Goal: Task Accomplishment & Management: Manage account settings

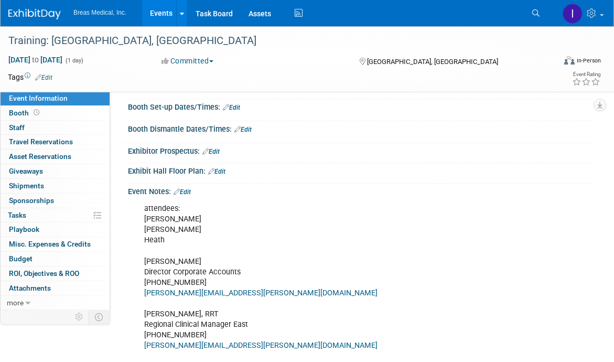
click at [163, 11] on link "Events" at bounding box center [161, 13] width 38 height 26
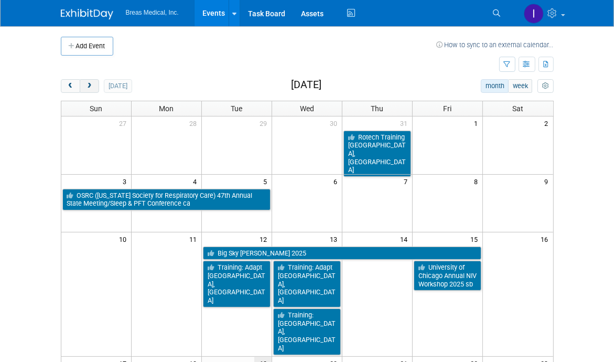
click at [92, 88] on span "next" at bounding box center [89, 86] width 8 height 7
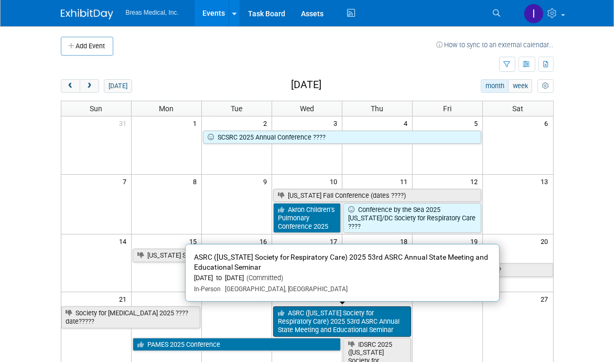
click at [318, 318] on link "ASRC ([US_STATE] Society for Respiratory Care) 2025 53rd ASRC Annual State Meet…" at bounding box center [342, 321] width 138 height 30
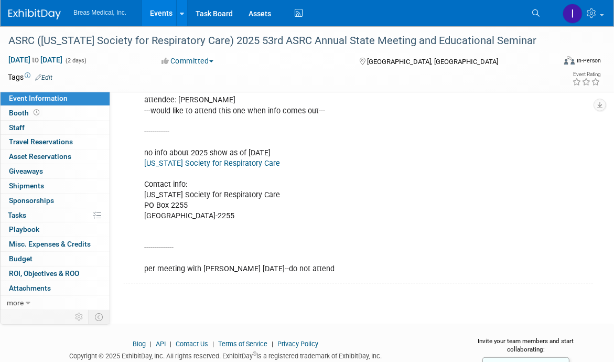
scroll to position [356, 0]
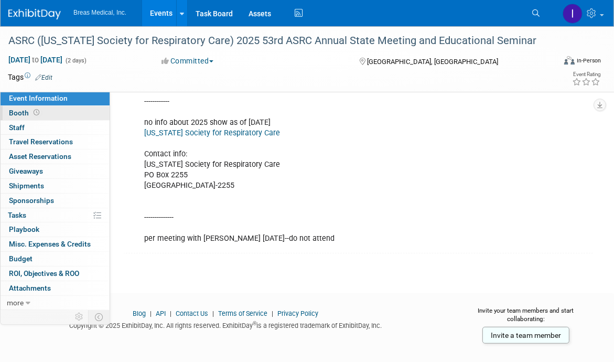
click at [19, 111] on span "Booth" at bounding box center [25, 113] width 33 height 8
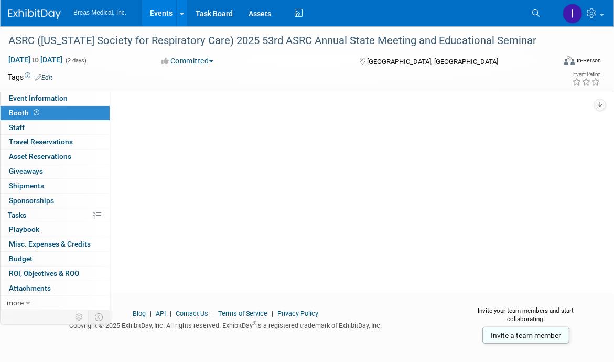
scroll to position [0, 0]
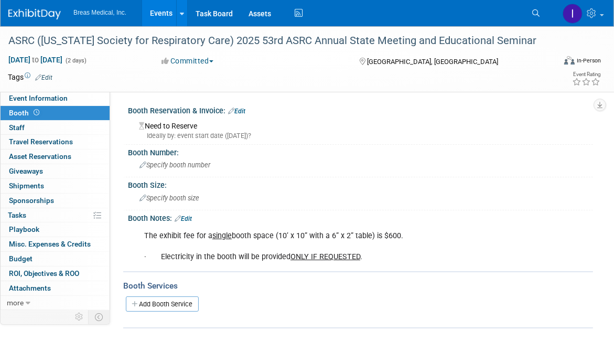
click at [210, 133] on div "Ideally by: event start date (Wed. Sep 24, 2025)?" at bounding box center [362, 135] width 446 height 9
click at [243, 109] on link "Edit" at bounding box center [236, 111] width 17 height 7
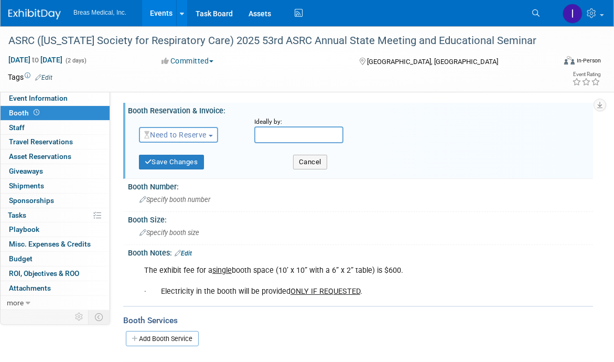
click at [200, 134] on span "Need to Reserve" at bounding box center [175, 135] width 62 height 8
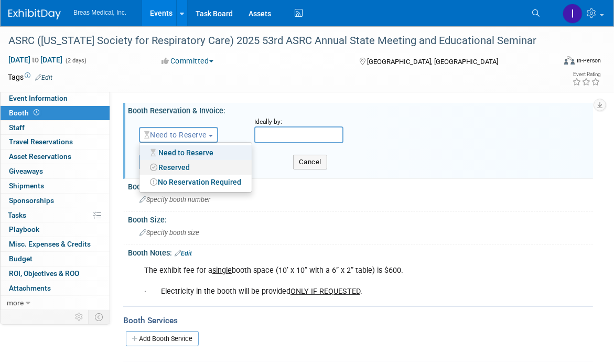
click at [188, 169] on link "Reserved" at bounding box center [195, 167] width 112 height 15
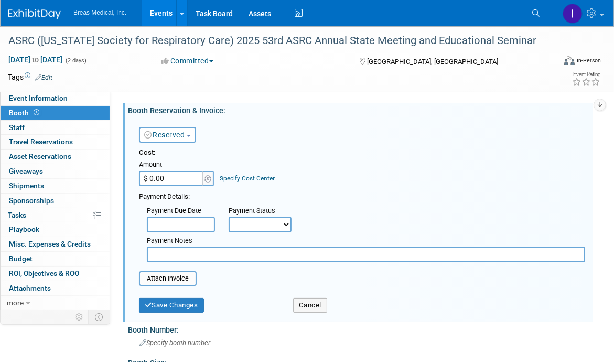
click at [172, 176] on input "$ 0.00" at bounding box center [172, 178] width 66 height 16
type input "$ 600.00"
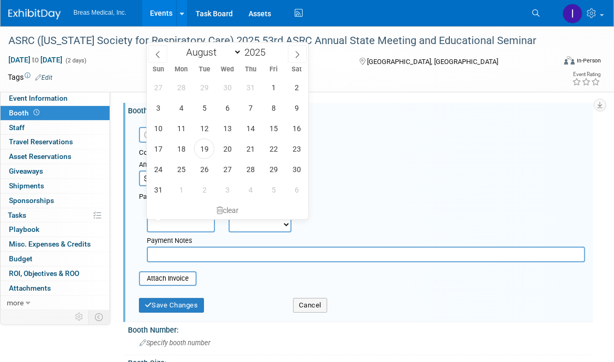
click at [170, 224] on input "text" at bounding box center [181, 225] width 68 height 16
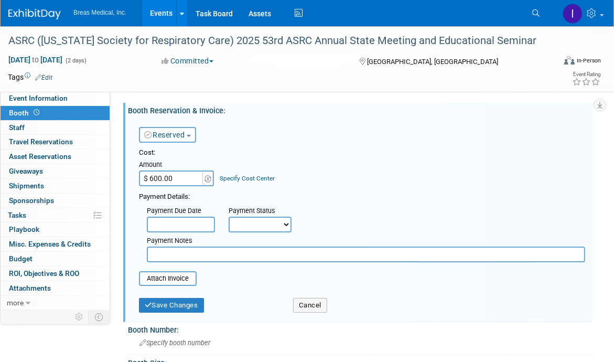
click at [260, 227] on select "Not Paid Yet Partially Paid Paid in Full" at bounding box center [260, 225] width 63 height 16
select select "1"
click at [229, 217] on select "Not Paid Yet Partially Paid Paid in Full" at bounding box center [260, 225] width 63 height 16
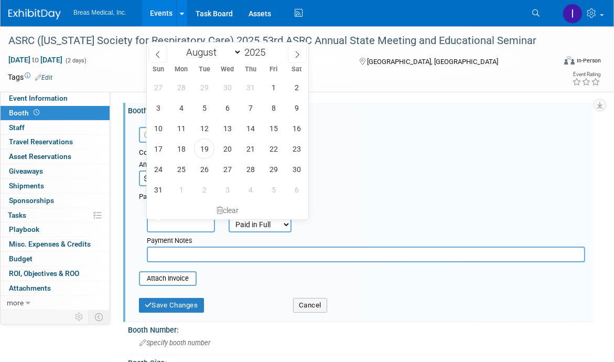
click at [182, 230] on input "text" at bounding box center [181, 225] width 68 height 16
click at [209, 146] on span "19" at bounding box center [204, 148] width 20 height 20
type input "Aug 19, 2025"
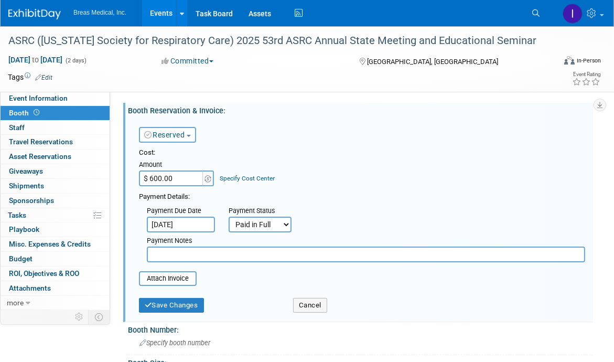
click at [182, 251] on input "text" at bounding box center [366, 254] width 438 height 16
type input "paid iwd work amex"
click at [176, 306] on button "Save Changes" at bounding box center [171, 305] width 65 height 15
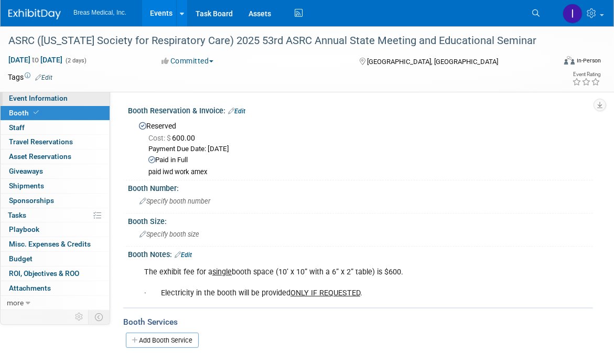
click at [44, 98] on span "Event Information" at bounding box center [38, 98] width 59 height 8
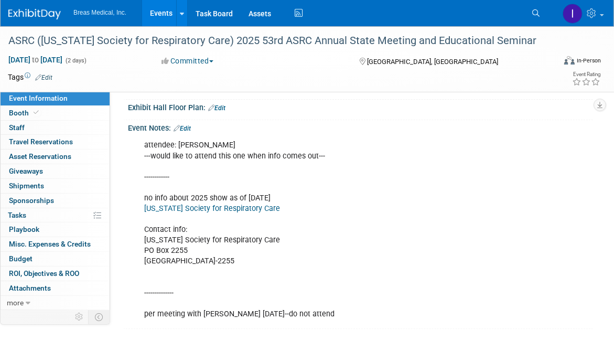
scroll to position [262, 0]
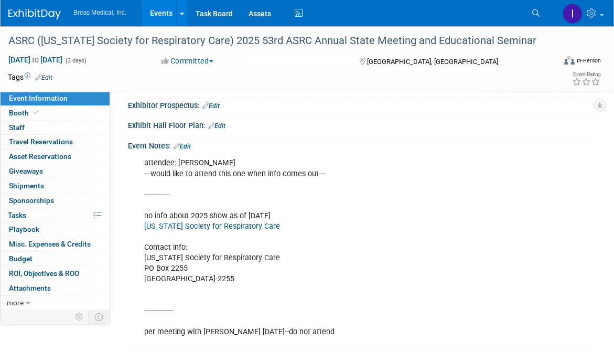
click at [186, 143] on link "Edit" at bounding box center [182, 146] width 17 height 7
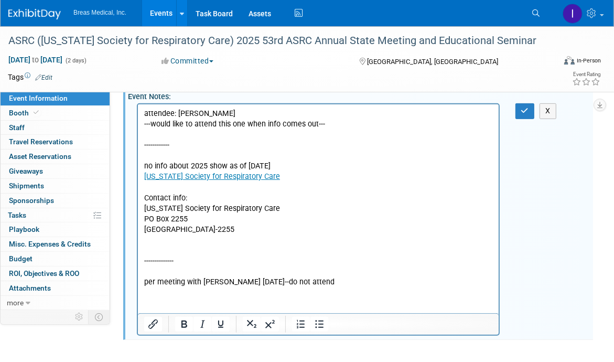
scroll to position [367, 0]
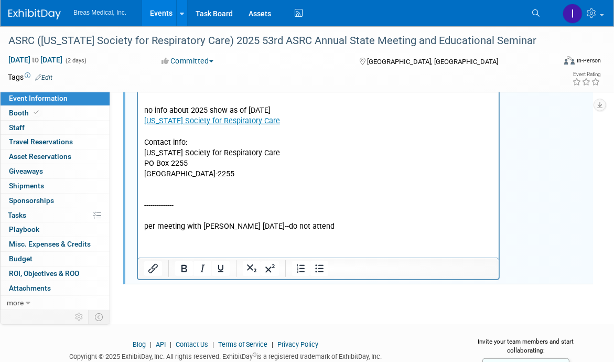
click at [334, 224] on p "attendee: Ben West ---would like to attend this one when info comes out--- ----…" at bounding box center [318, 142] width 349 height 179
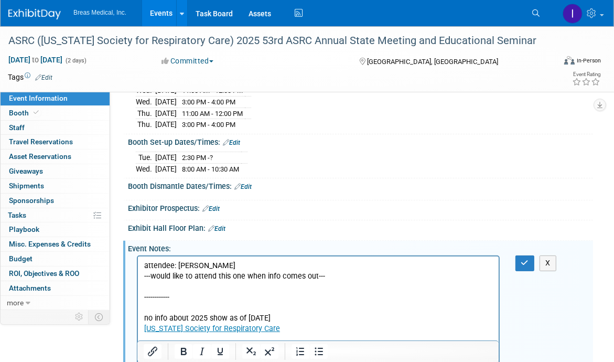
scroll to position [157, 0]
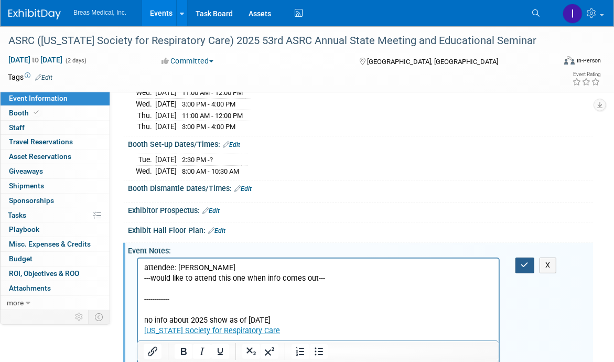
click at [524, 261] on icon "button" at bounding box center [525, 264] width 8 height 7
